Goal: Find specific page/section: Find specific page/section

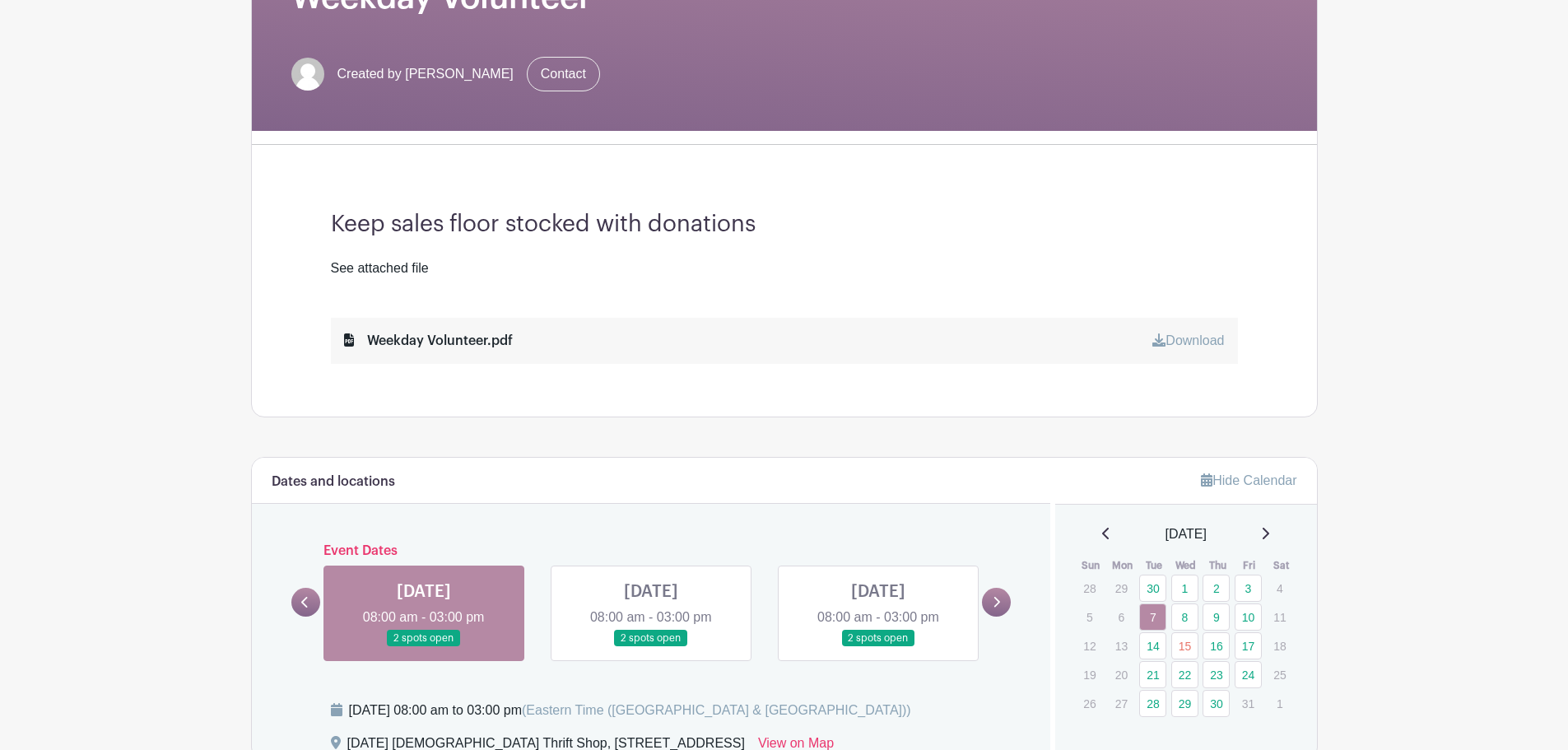
scroll to position [329, 0]
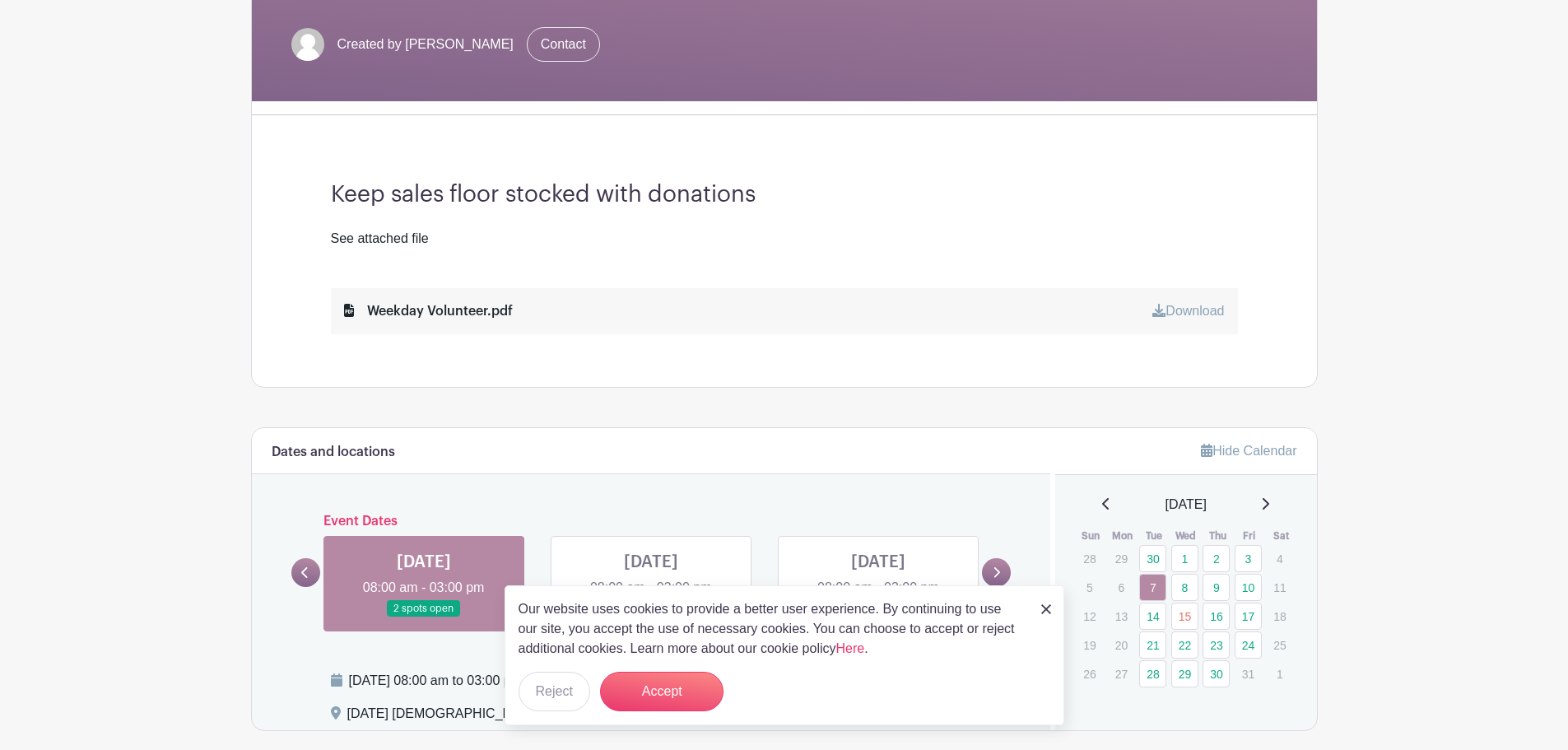
click at [1280, 559] on p "4" at bounding box center [1279, 558] width 27 height 25
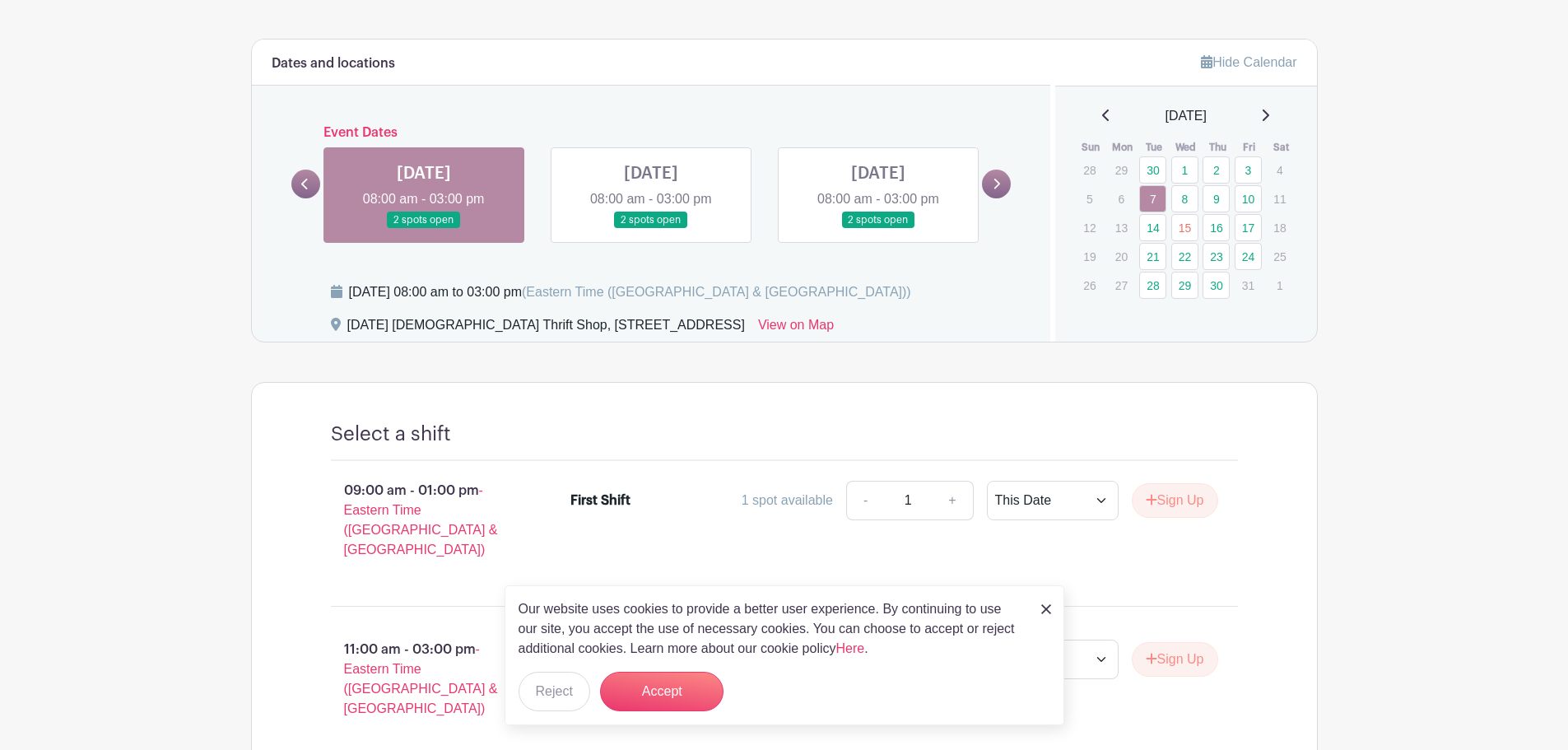
scroll to position [823, 0]
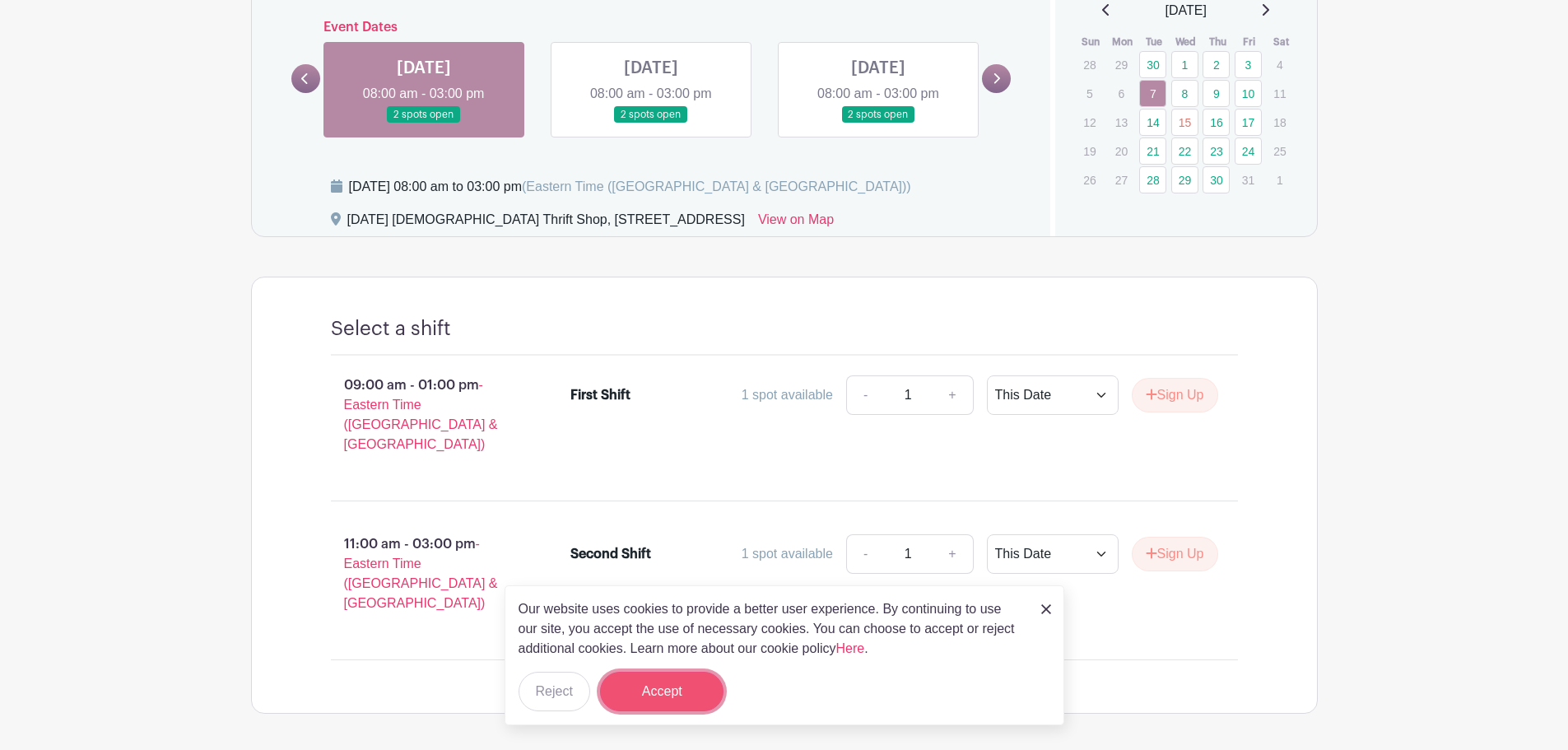
click at [652, 698] on button "Accept" at bounding box center [661, 691] width 124 height 40
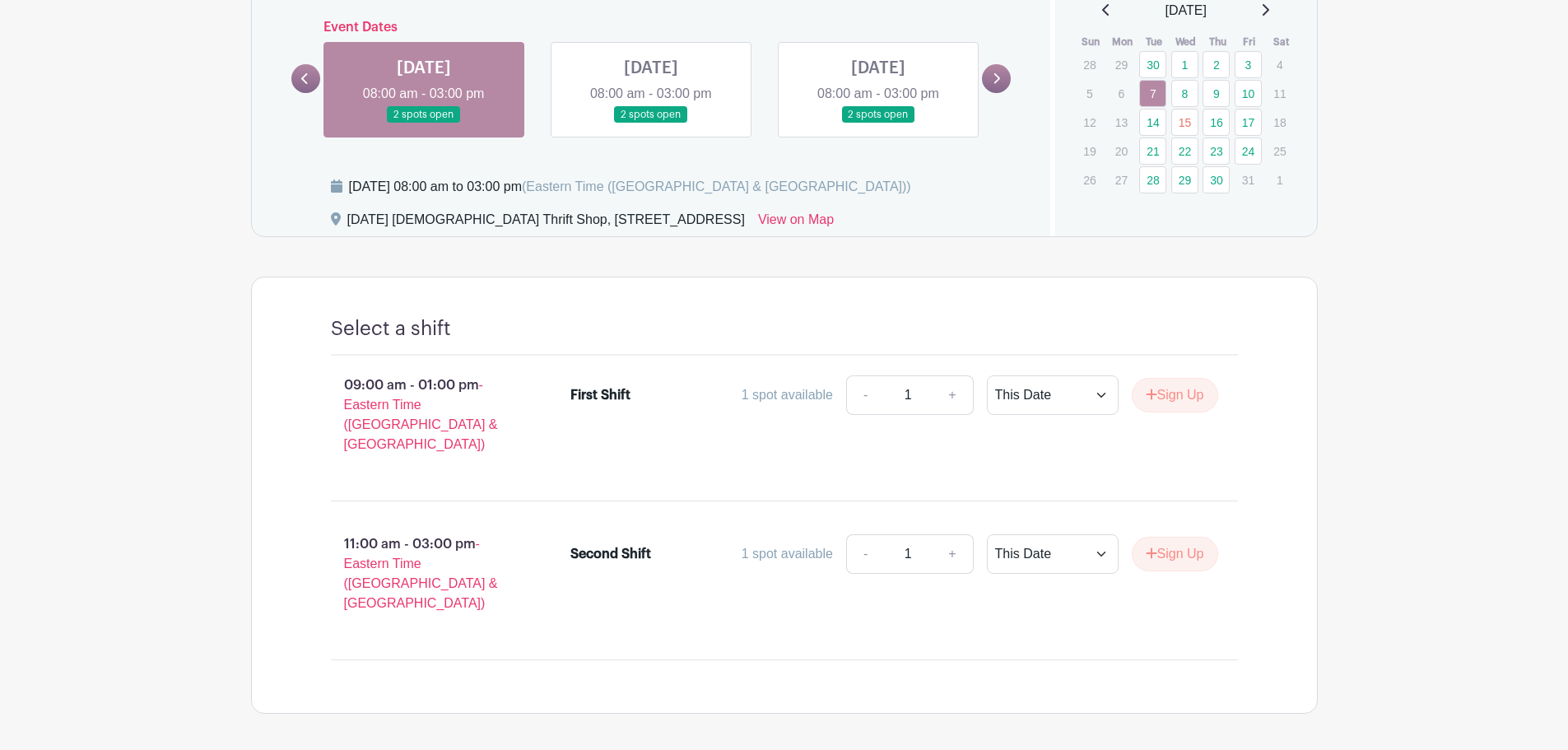
scroll to position [576, 0]
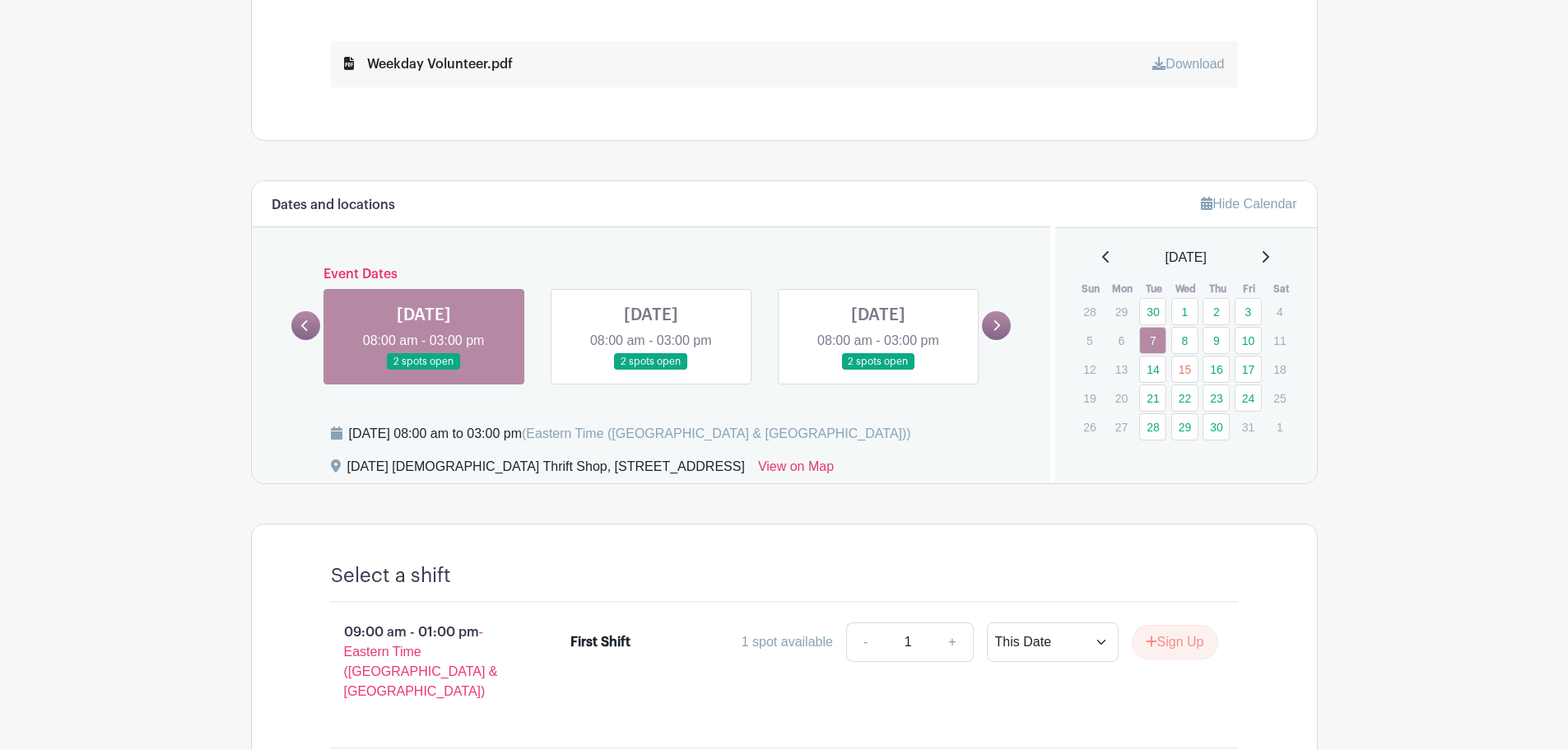
click at [294, 322] on link at bounding box center [305, 325] width 29 height 29
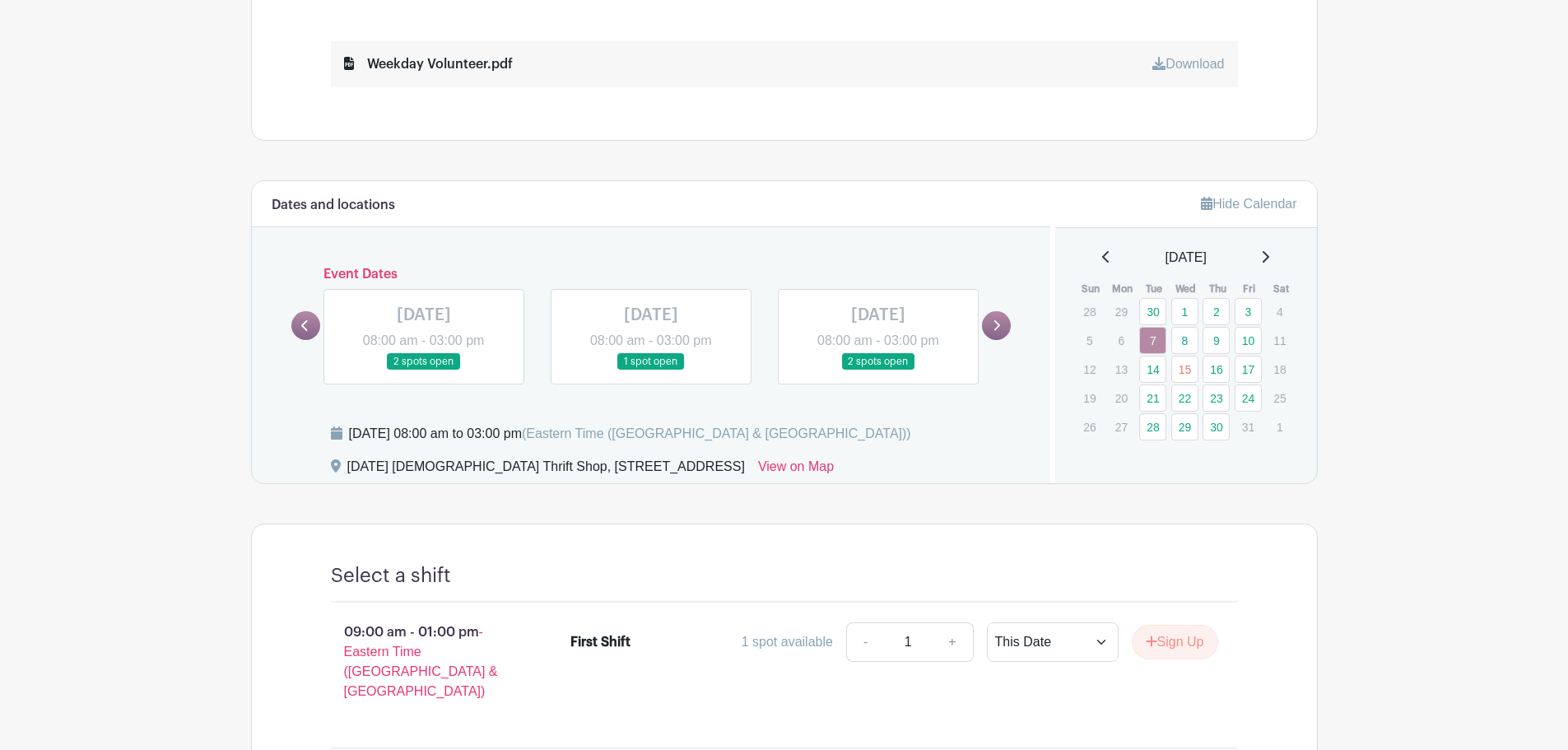
click at [986, 329] on link at bounding box center [996, 325] width 29 height 29
